Goal: Task Accomplishment & Management: Manage account settings

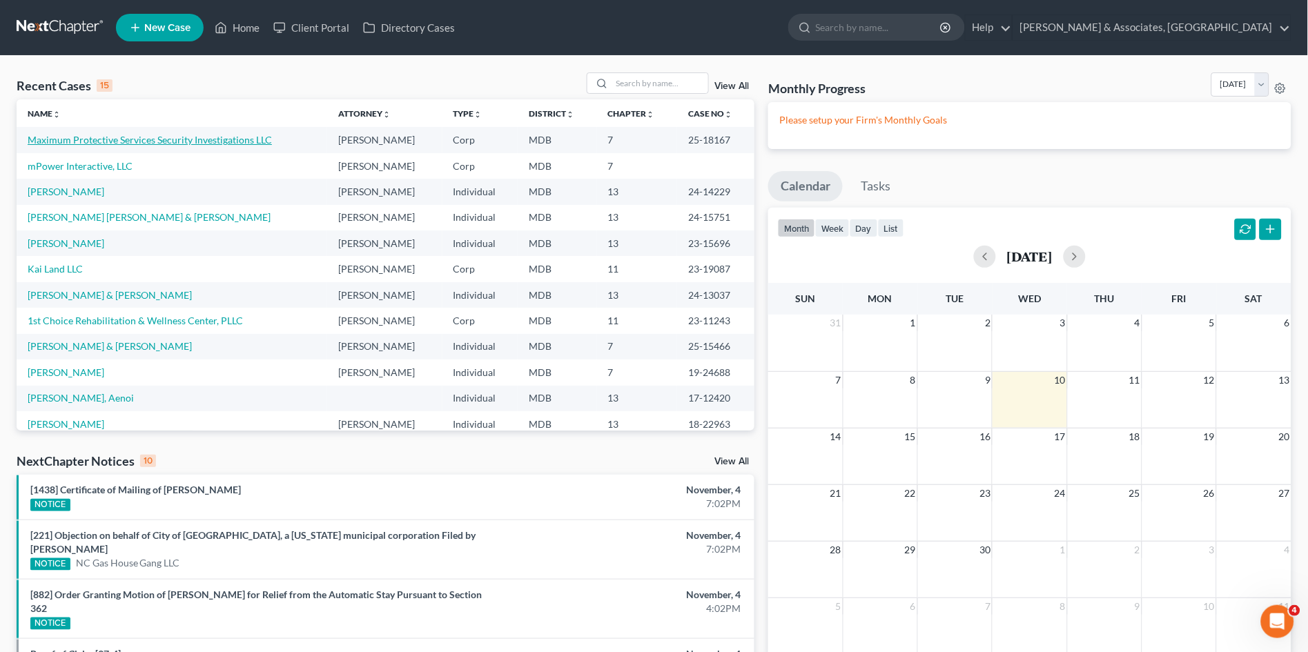
click at [77, 143] on link "Maximum Protective Services Security Investigations LLC" at bounding box center [150, 140] width 244 height 12
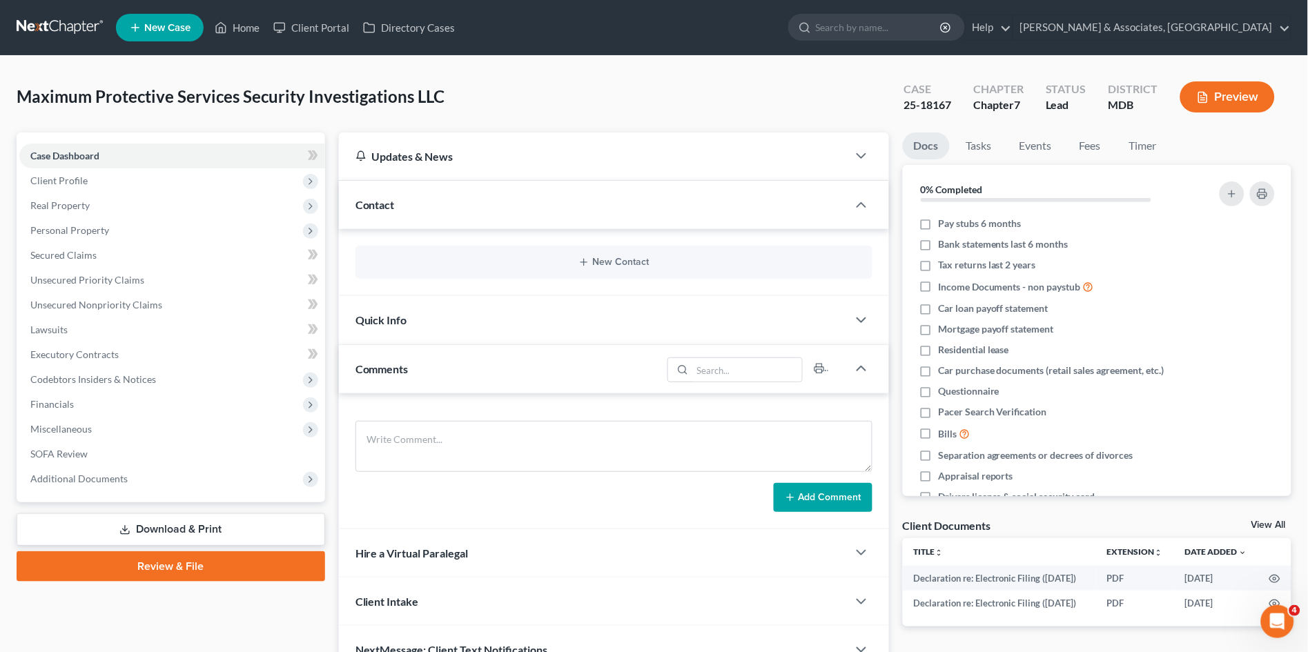
click at [394, 209] on span "Contact" at bounding box center [375, 204] width 39 height 13
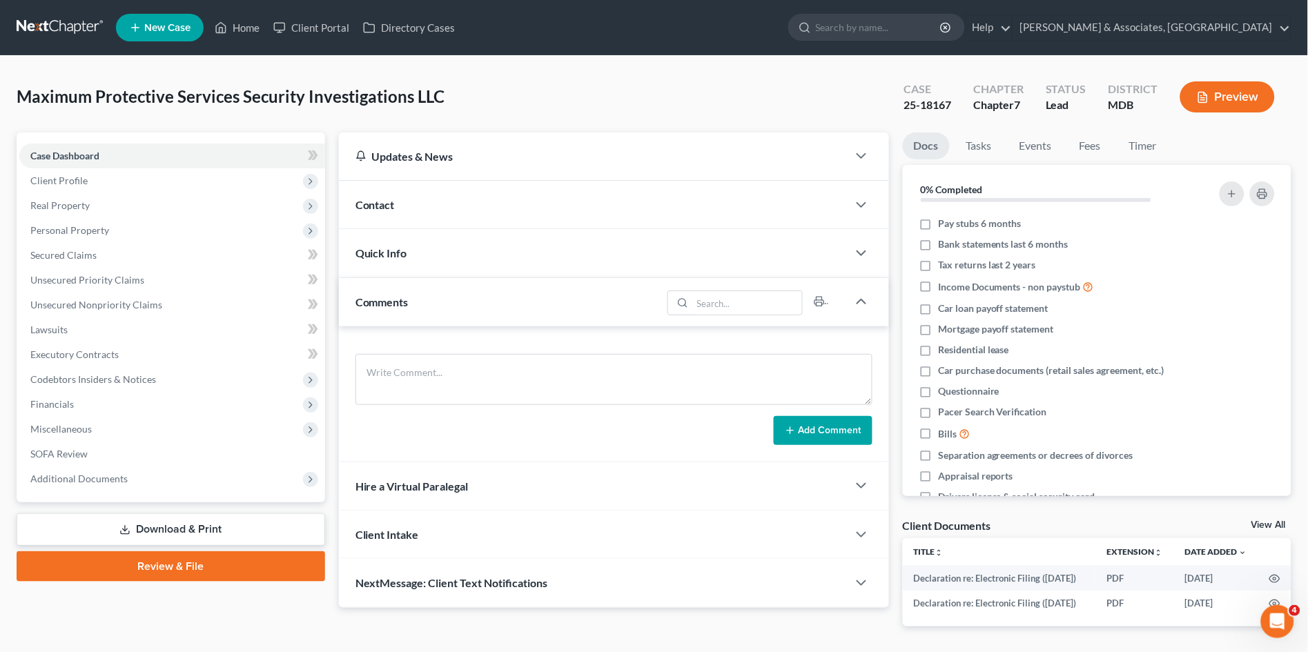
click at [394, 209] on span "Contact" at bounding box center [375, 204] width 39 height 13
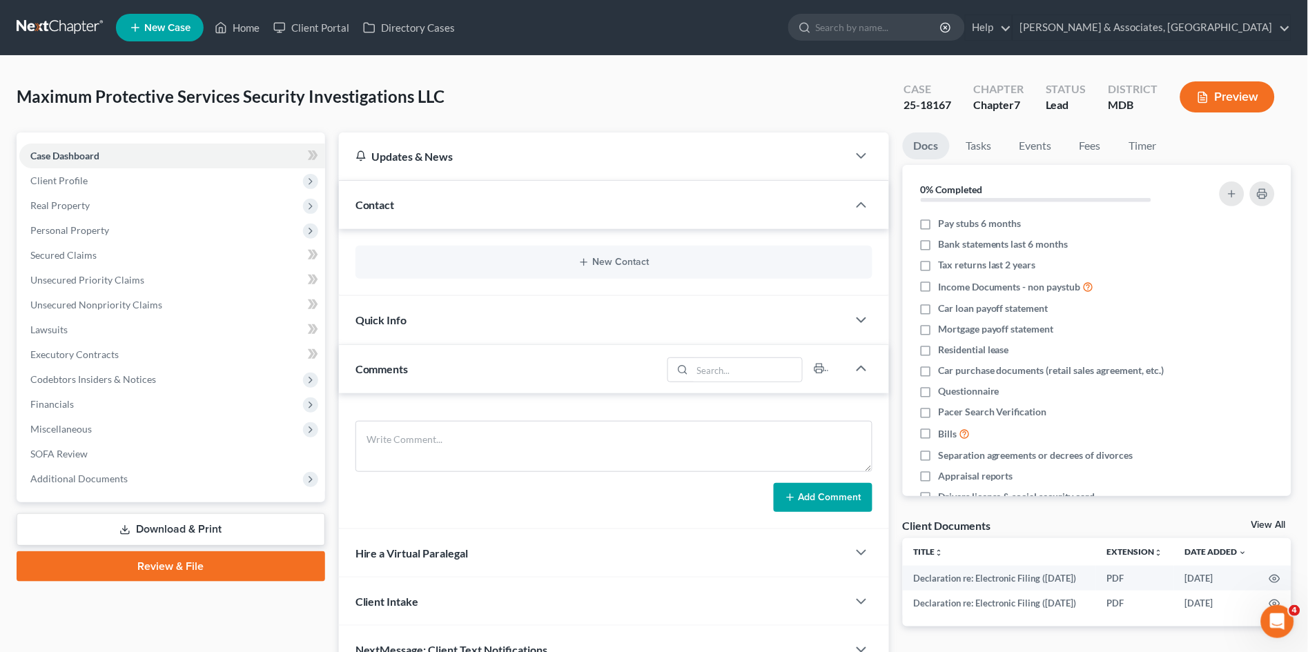
click at [406, 316] on span "Quick Info" at bounding box center [382, 319] width 52 height 13
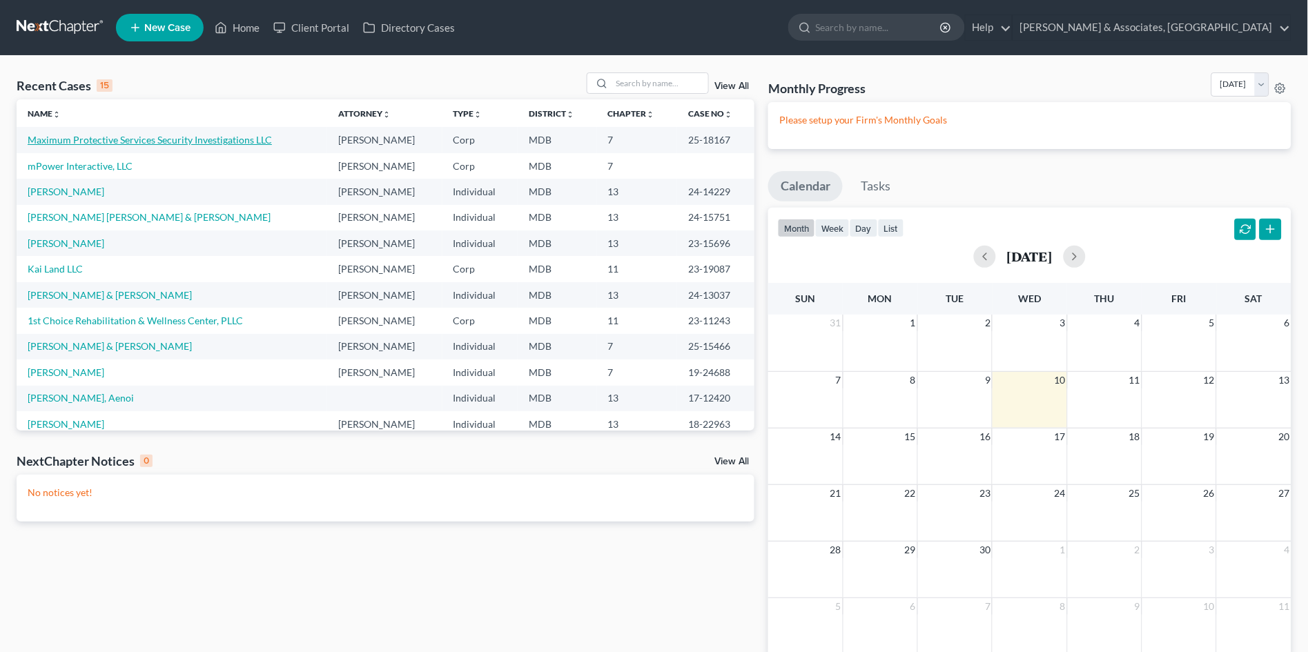
click at [220, 140] on link "Maximum Protective Services Security Investigations LLC" at bounding box center [150, 140] width 244 height 12
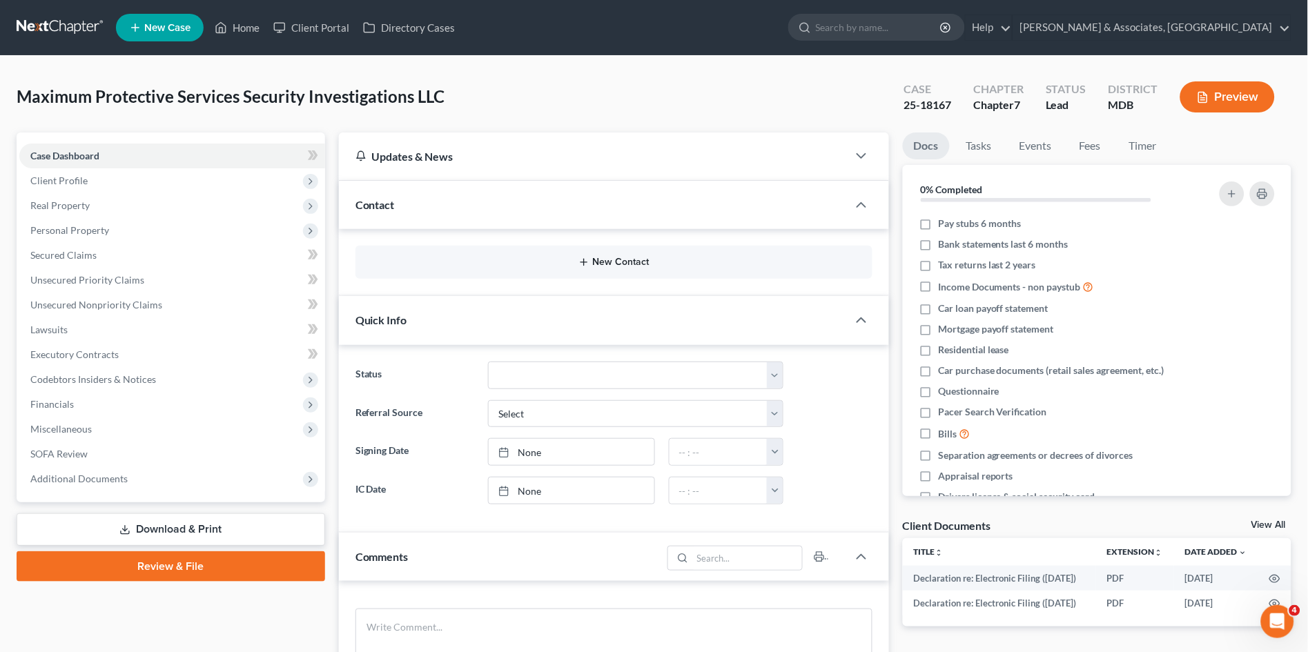
click at [599, 266] on button "New Contact" at bounding box center [614, 262] width 495 height 11
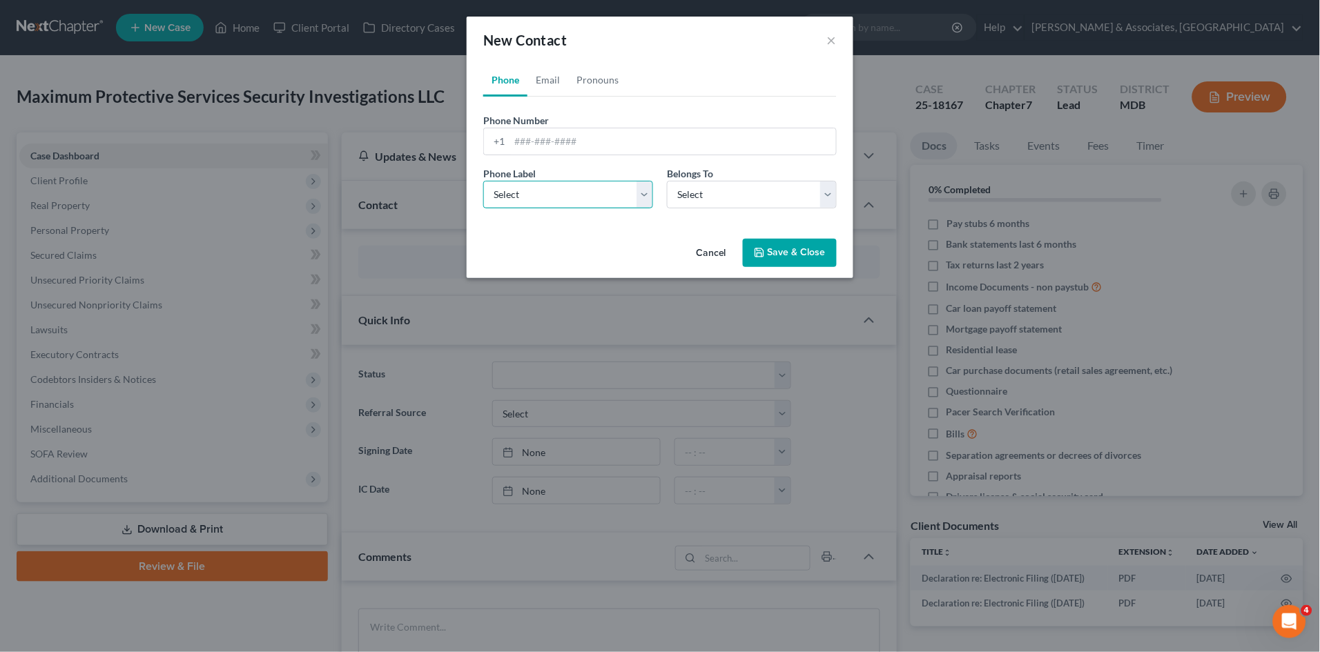
click at [547, 198] on select "Select Mobile Home Work Other" at bounding box center [568, 195] width 170 height 28
select select "0"
click at [483, 181] on select "Select Mobile Home Work Other" at bounding box center [568, 195] width 170 height 28
click at [680, 194] on select "Select Client Other" at bounding box center [752, 195] width 170 height 28
select select "0"
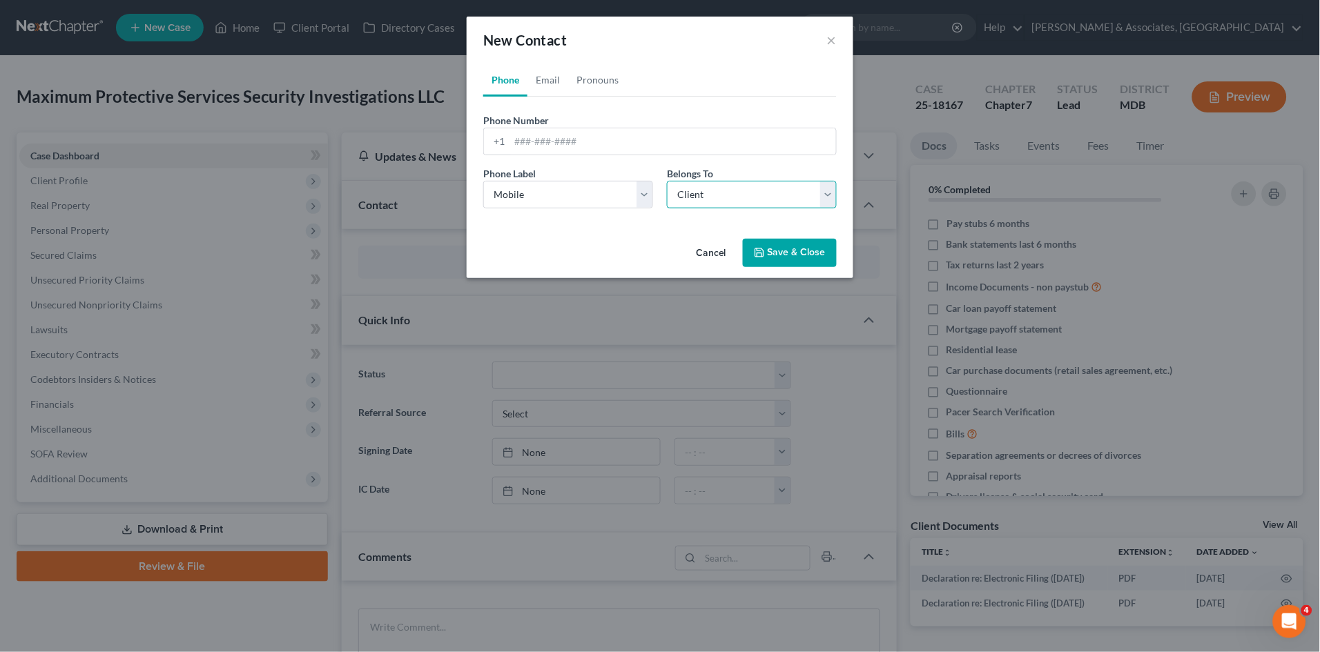
click at [667, 181] on select "Select Client Other" at bounding box center [752, 195] width 170 height 28
click at [594, 137] on input "tel" at bounding box center [673, 141] width 327 height 26
type input "443-760-2395"
click at [555, 80] on link "Email" at bounding box center [547, 80] width 41 height 33
click at [567, 142] on input "email" at bounding box center [673, 141] width 327 height 26
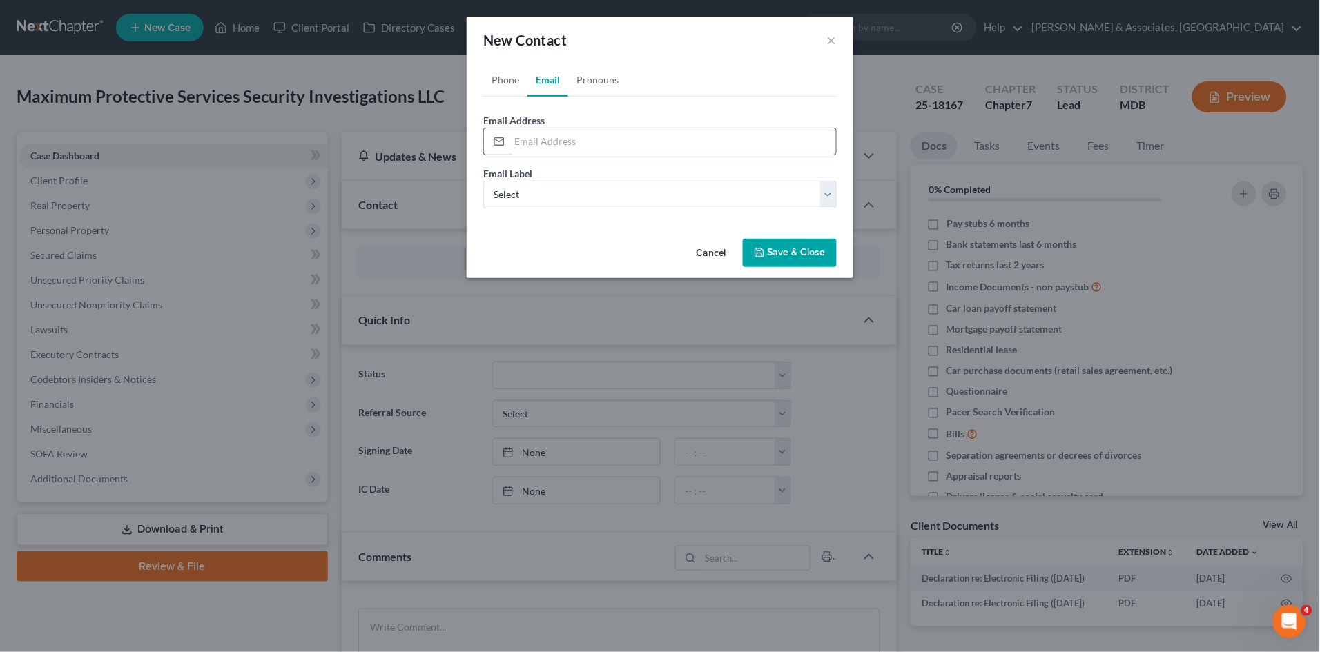
paste input "jmoore@mpssecurity.com"
type input "jmoore@mpssecurity.com"
click at [655, 196] on select "Select Home Work Other" at bounding box center [660, 195] width 354 height 28
select select "1"
click at [483, 181] on select "Select Home Work Other" at bounding box center [660, 195] width 354 height 28
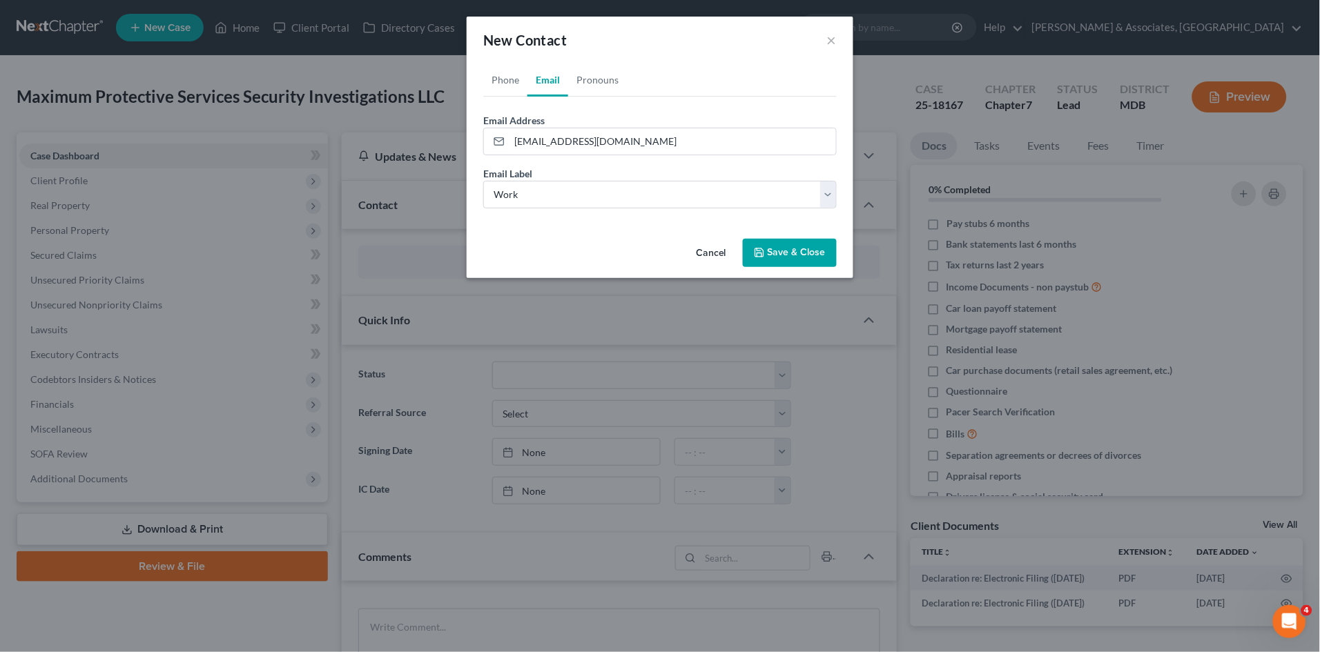
click at [800, 259] on button "Save & Close" at bounding box center [790, 253] width 94 height 29
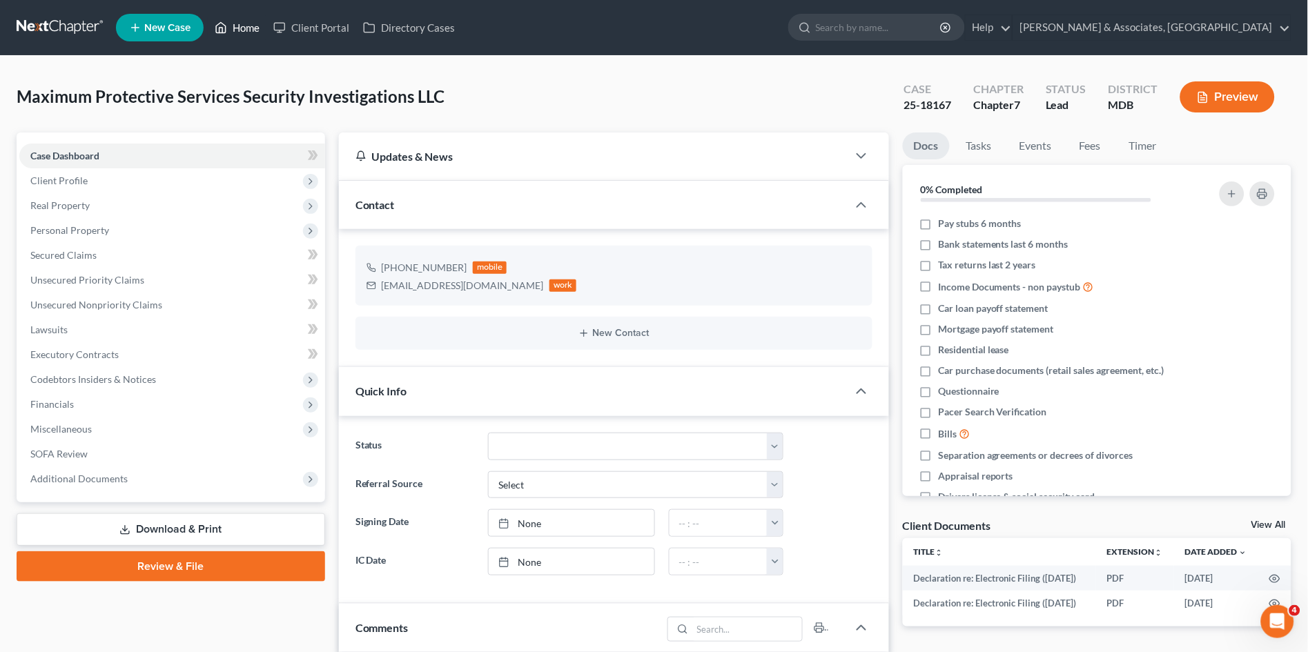
click at [244, 27] on link "Home" at bounding box center [237, 27] width 59 height 25
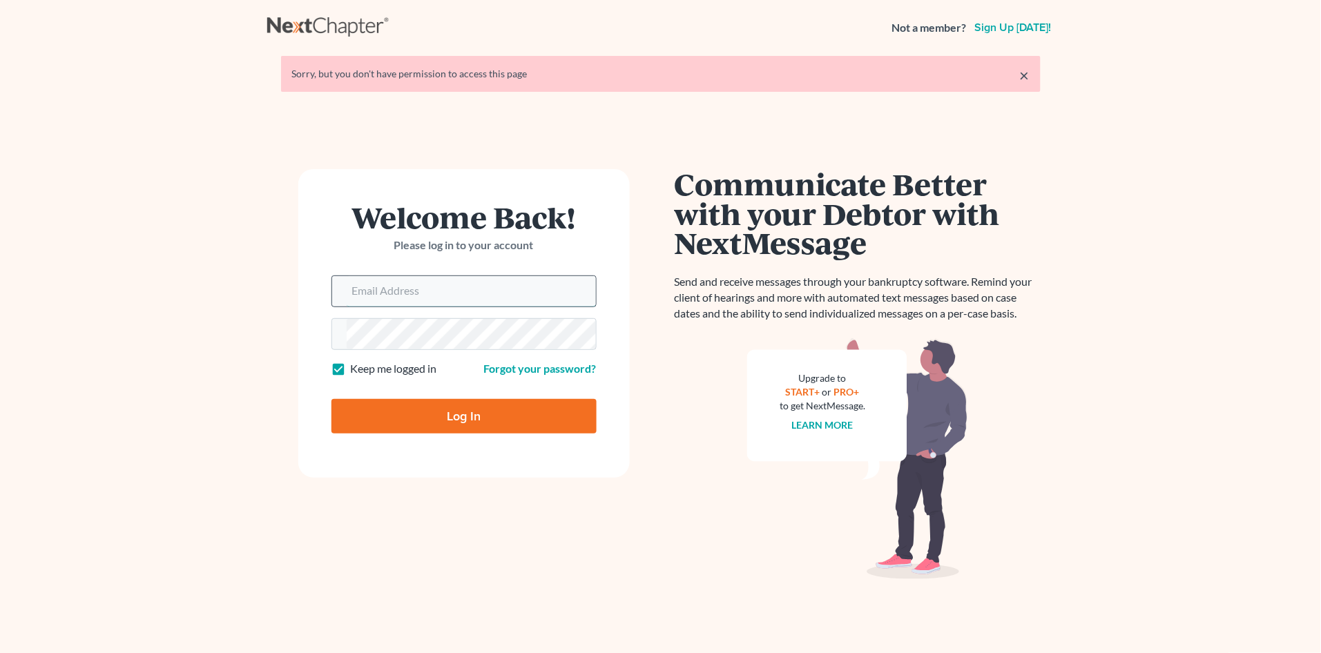
click at [463, 298] on input "Email Address" at bounding box center [471, 291] width 249 height 30
click at [509, 291] on input "[EMAIL_ADDRESS][DOMAIN_NAME]" at bounding box center [479, 291] width 233 height 30
type input "alicia@nagerlaw.com"
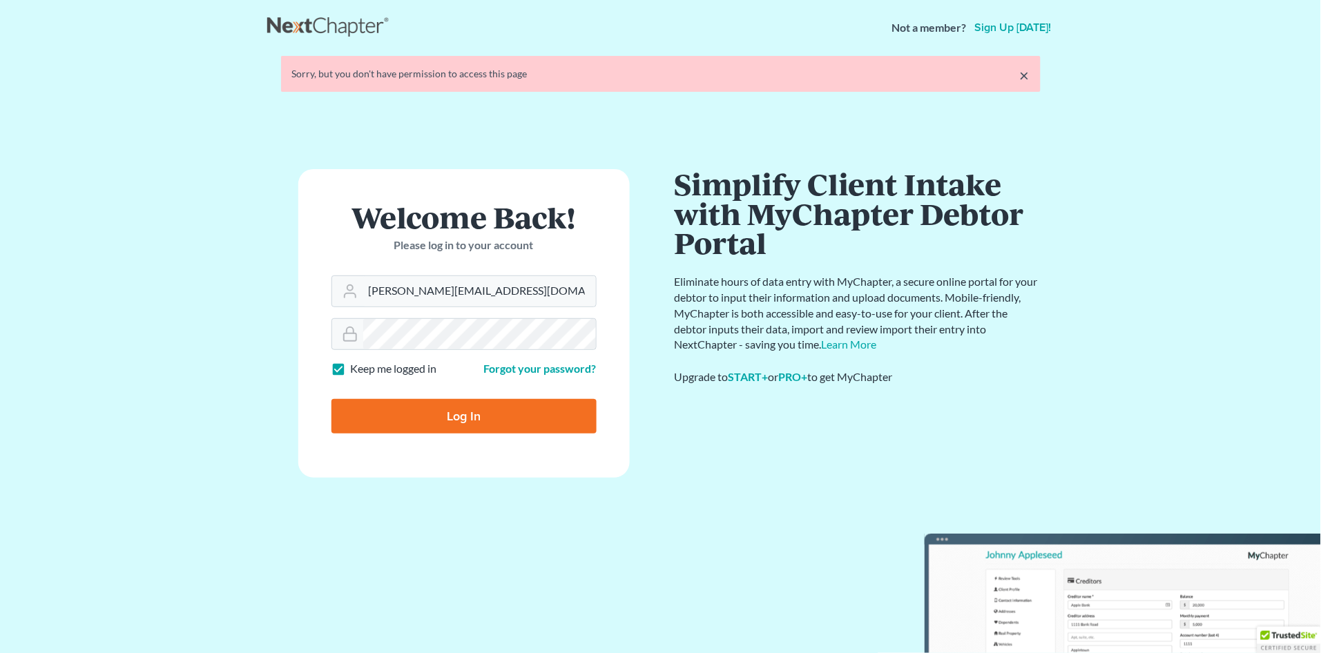
click at [469, 422] on input "Log In" at bounding box center [463, 416] width 265 height 35
type input "Thinking..."
